Goal: Task Accomplishment & Management: Use online tool/utility

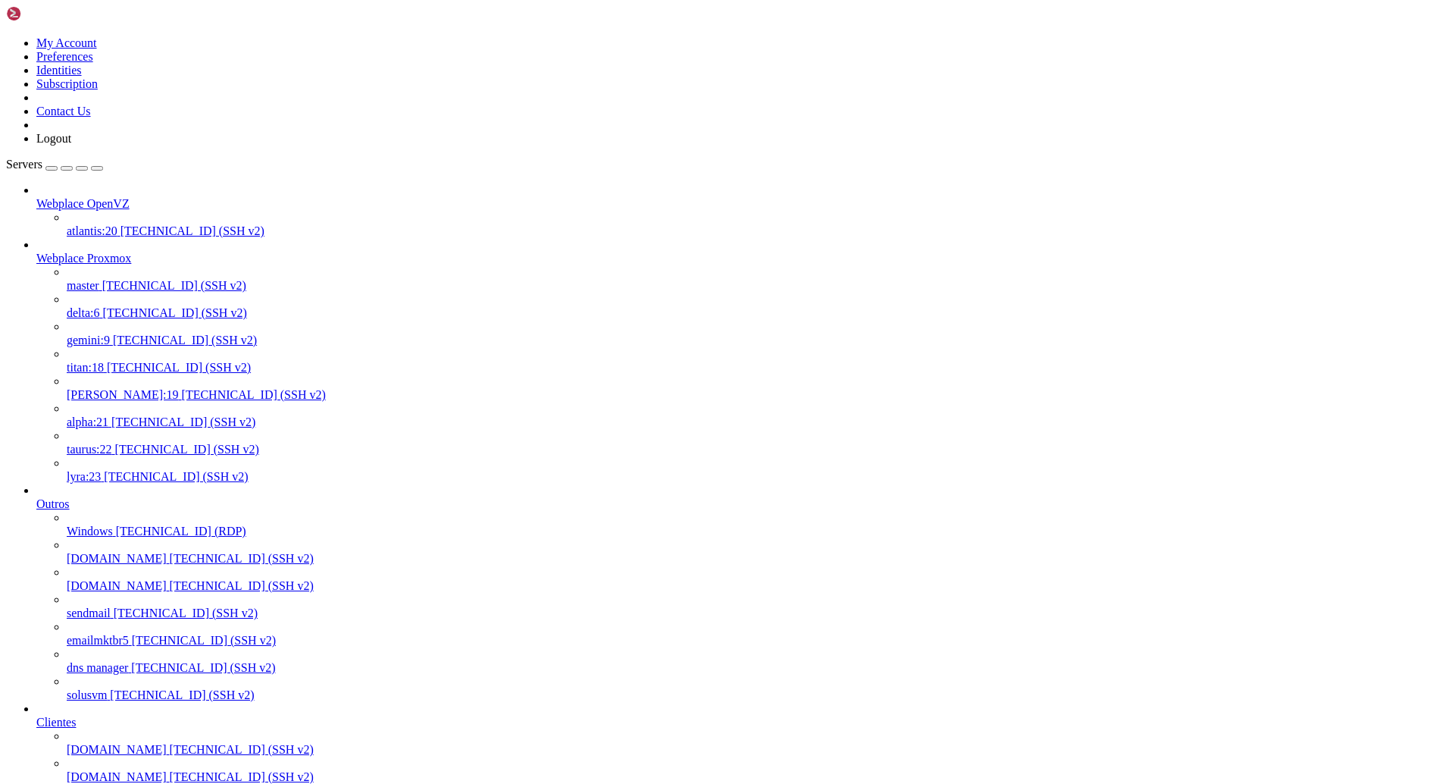
scroll to position [478, 0]
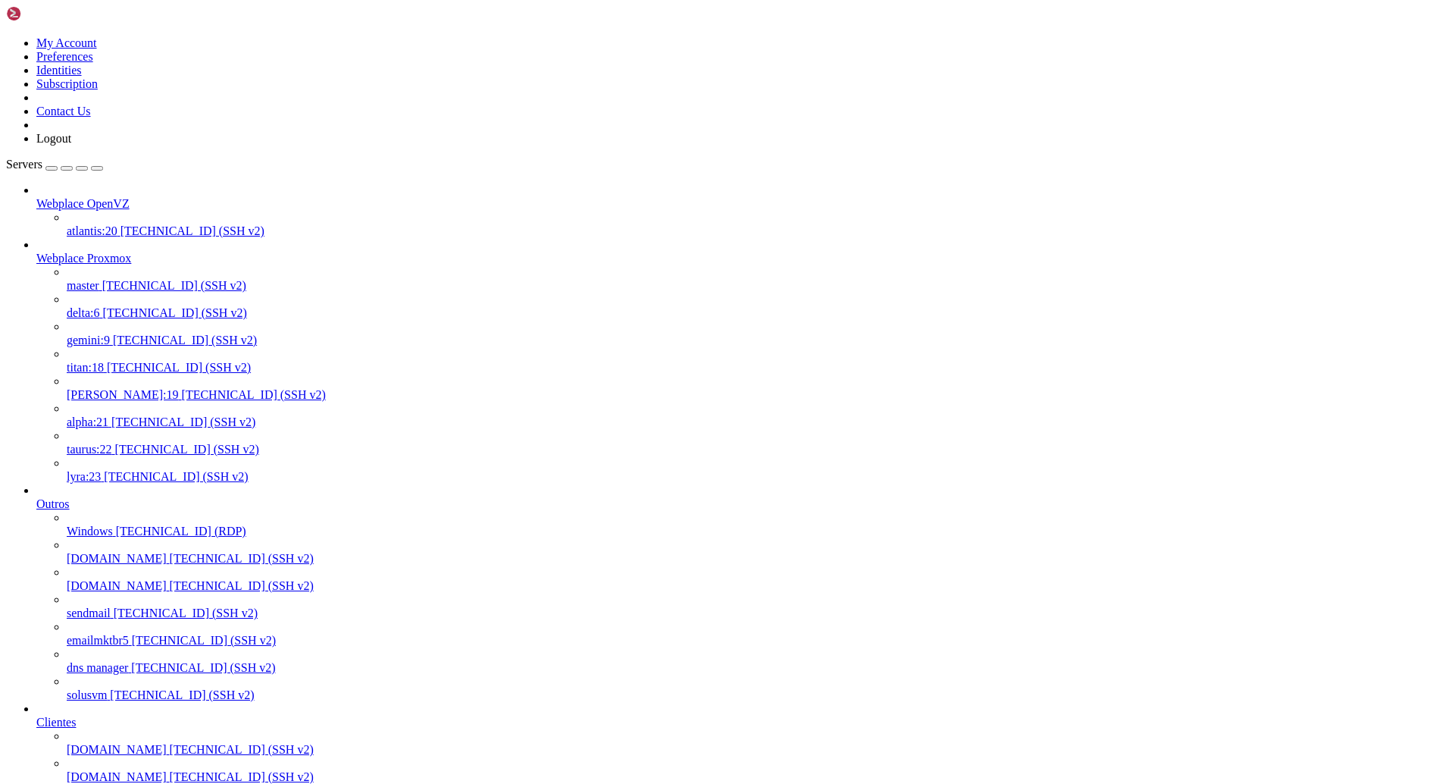
drag, startPoint x: 127, startPoint y: 2809, endPoint x: 109, endPoint y: 2766, distance: 45.9
copy div "plesk bin extension --install support-access DB query failed: (2002) SQLSTATE[H…"
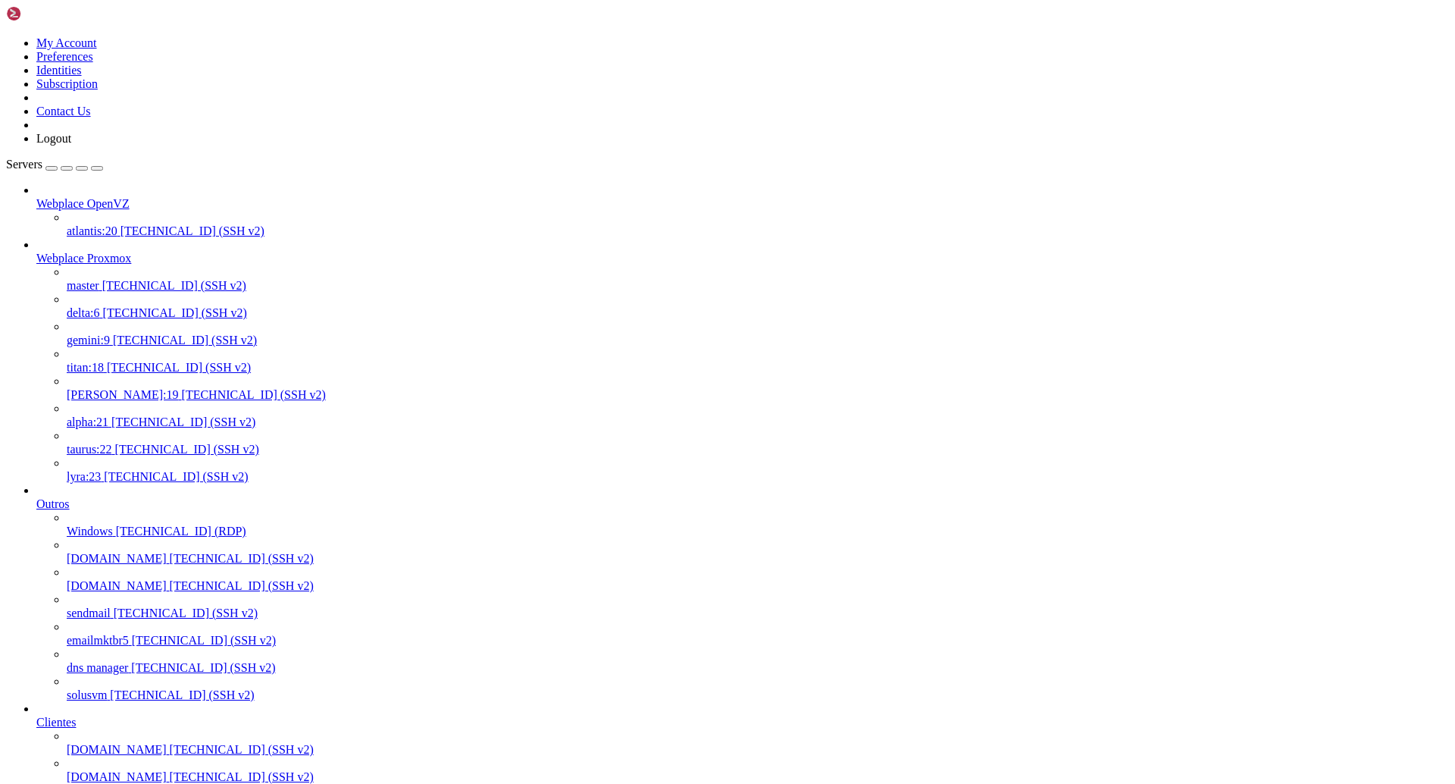
drag, startPoint x: 246, startPoint y: 2817, endPoint x: 552, endPoint y: 2812, distance: 305.5
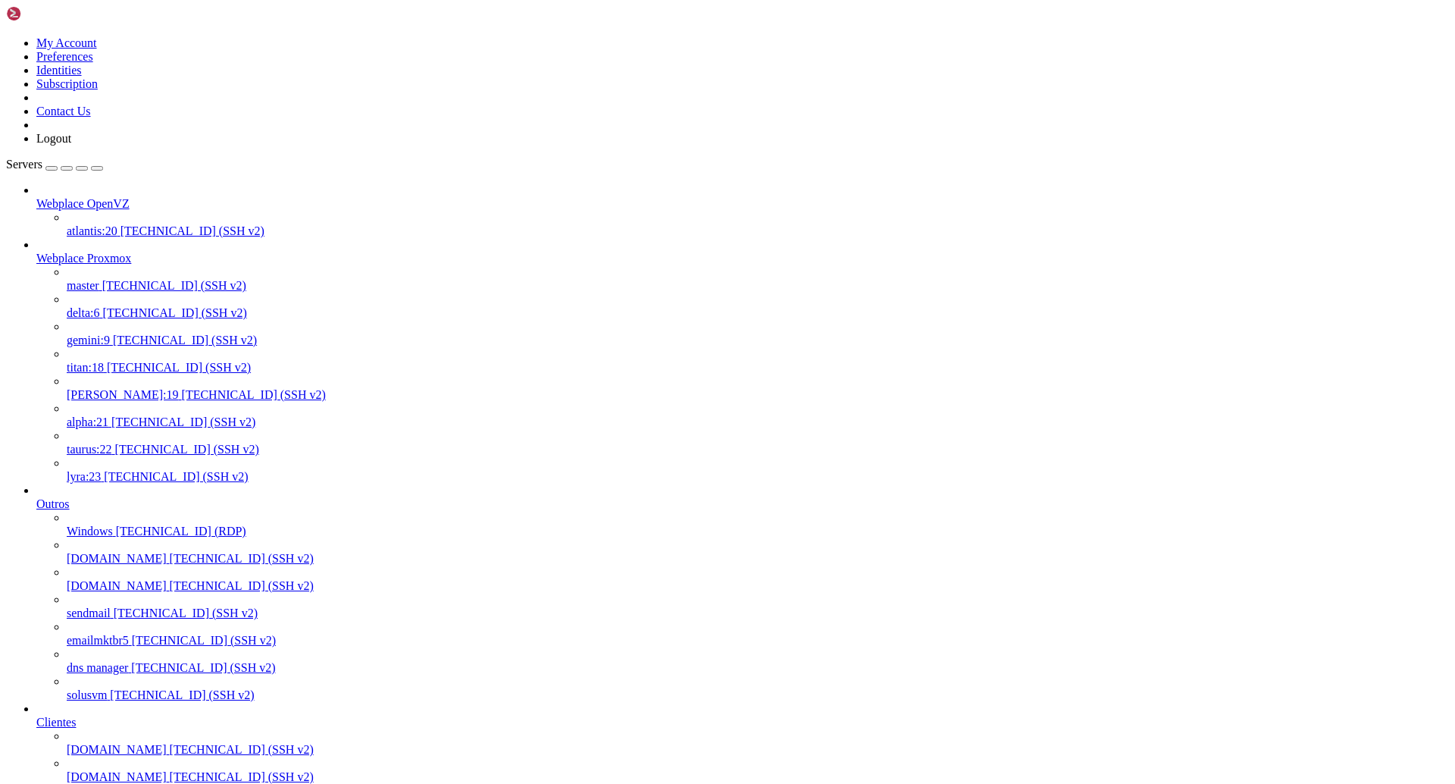
drag, startPoint x: 49, startPoint y: 2749, endPoint x: 790, endPoint y: 2751, distance: 741.4
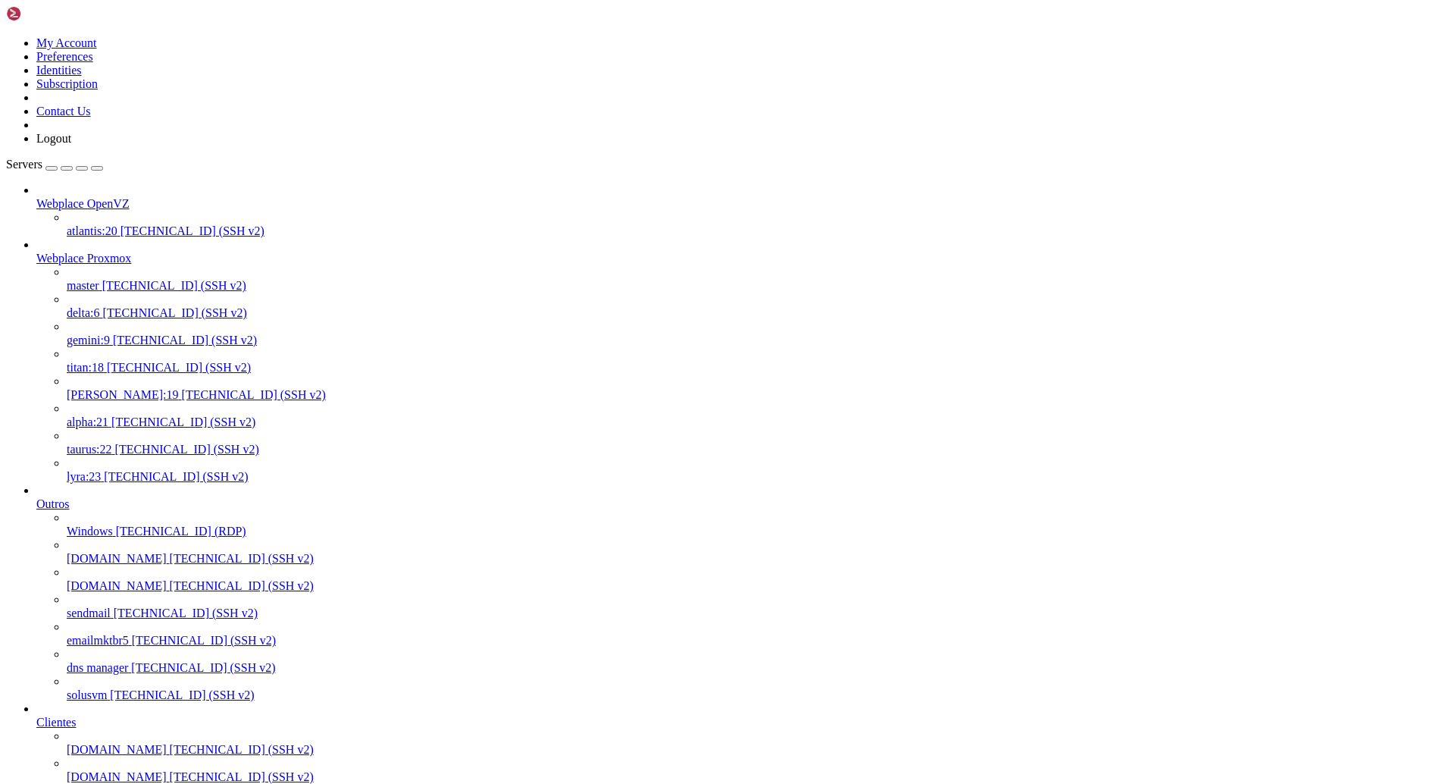
drag, startPoint x: 789, startPoint y: 2751, endPoint x: 108, endPoint y: 2510, distance: 722.1
copy div "sh <(curl [URL][DOMAIN_NAME][DOMAIN_NAME] || wget -O - [URL][DOMAIN_NAME][DOMAI…"
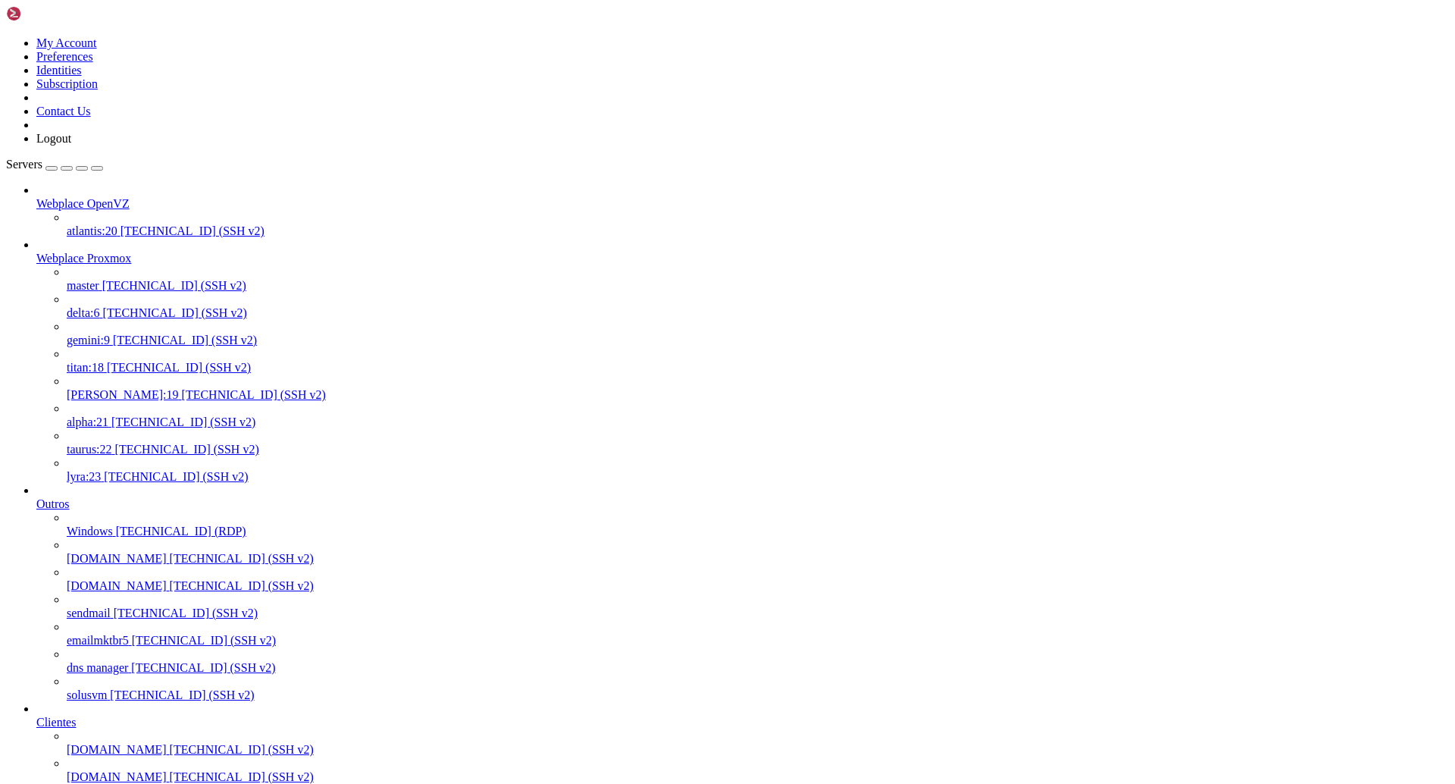
scroll to position [1133, 0]
drag, startPoint x: 791, startPoint y: 2798, endPoint x: 804, endPoint y: 2802, distance: 14.2
drag, startPoint x: 800, startPoint y: 2810, endPoint x: 14, endPoint y: 2568, distance: 822.4
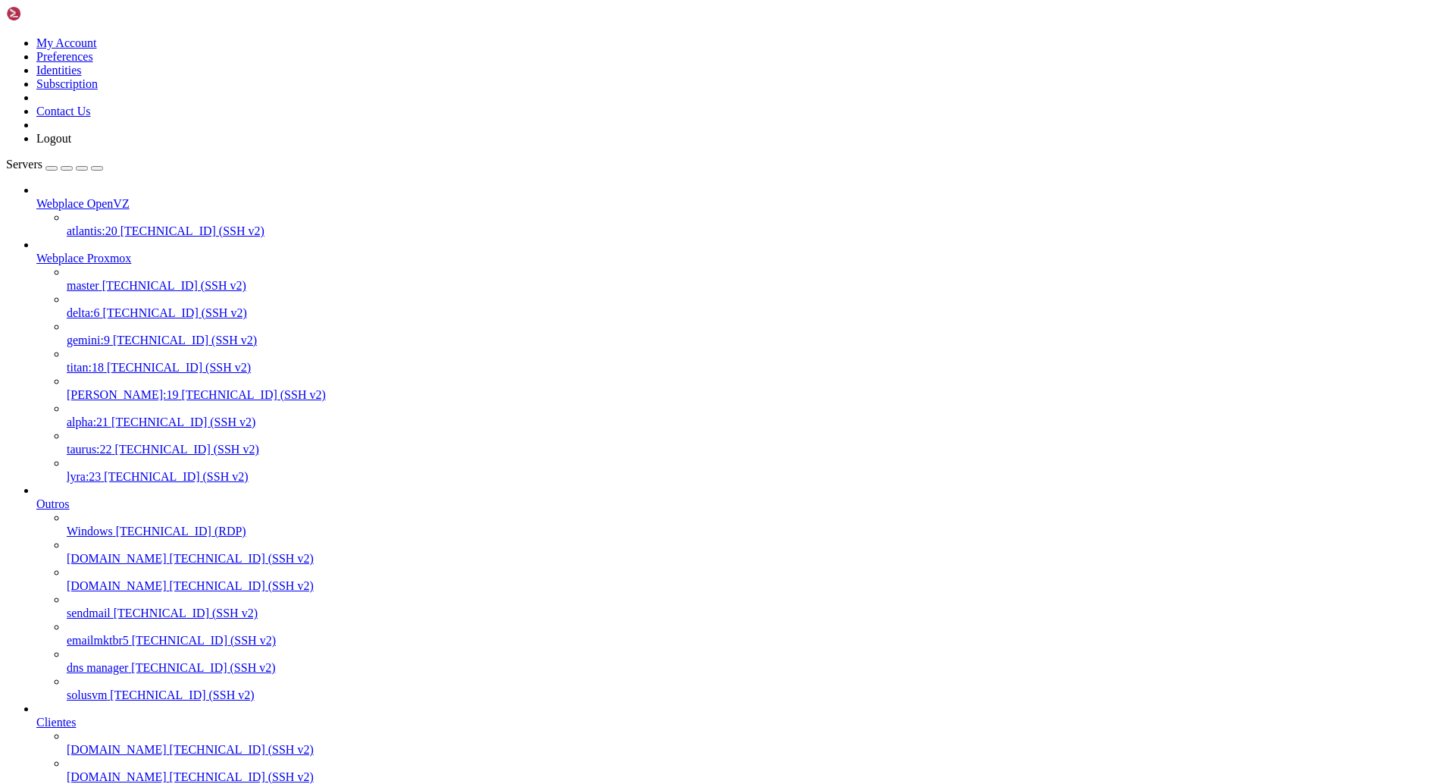
copy div "[root@[PERSON_NAME] ~]# sh <(curl [URL][DOMAIN_NAME][DOMAIN_NAME] || wget -O - …"
